Goal: Transaction & Acquisition: Purchase product/service

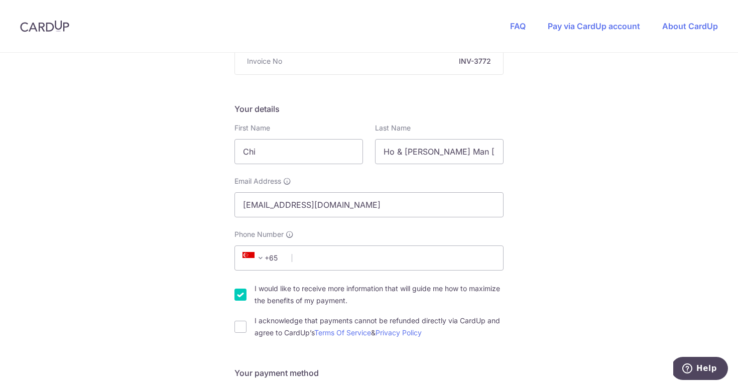
scroll to position [123, 0]
type input "C"
type input "[PERSON_NAME]"
type input "[EMAIL_ADDRESS][DOMAIN_NAME]"
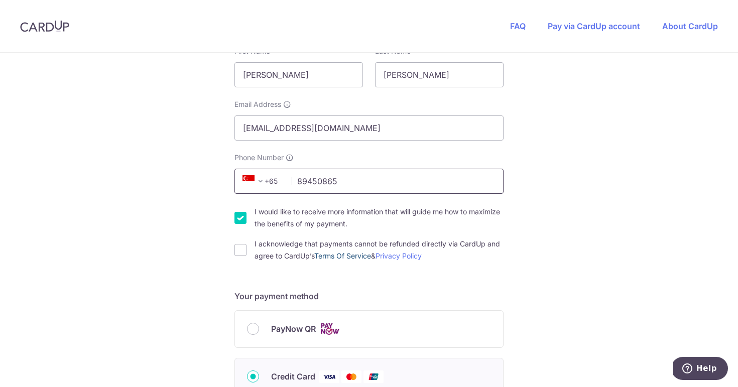
scroll to position [203, 0]
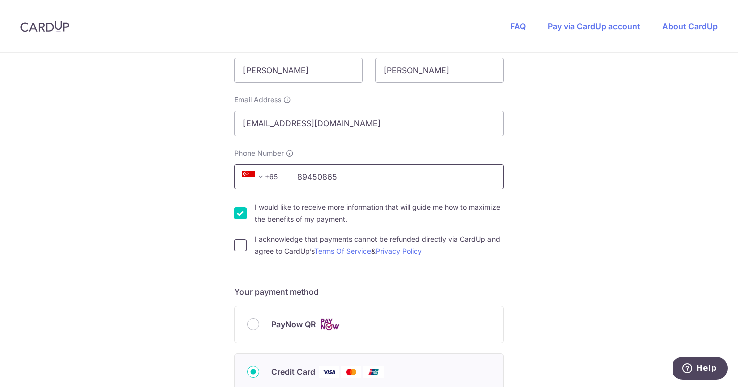
type input "89450865"
click at [241, 246] on input "I acknowledge that payments cannot be refunded directly via CardUp and agree to…" at bounding box center [241, 246] width 12 height 12
checkbox input "true"
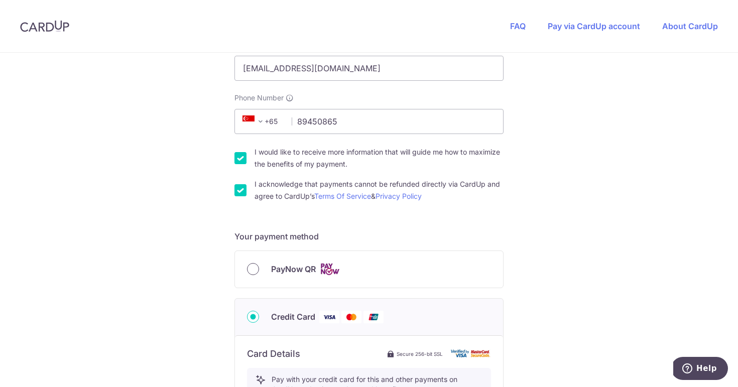
click at [252, 268] on input "PayNow QR" at bounding box center [253, 269] width 12 height 12
radio input "true"
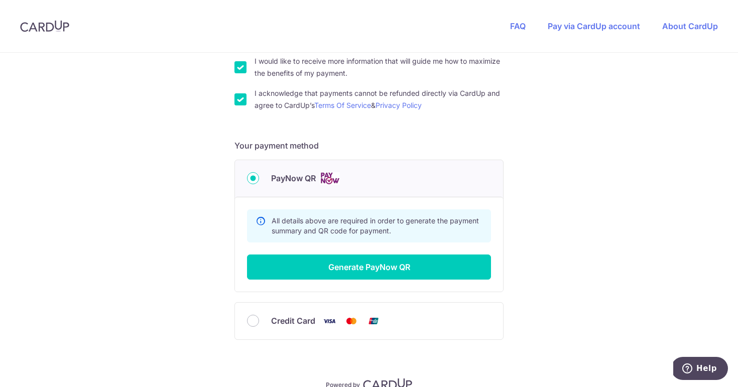
scroll to position [355, 0]
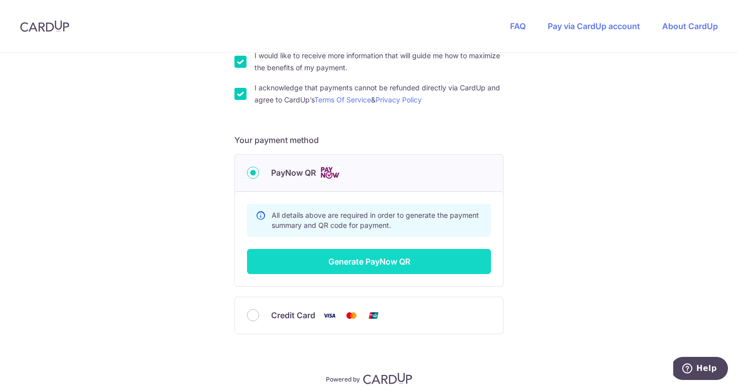
click at [311, 261] on button "Generate PayNow QR" at bounding box center [369, 261] width 244 height 25
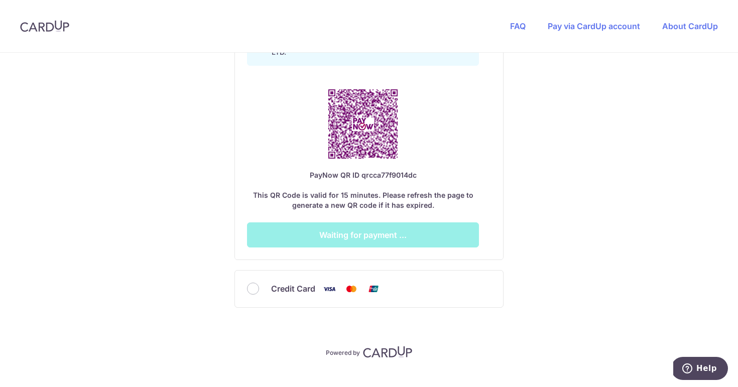
scroll to position [617, 0]
